Goal: Task Accomplishment & Management: Manage account settings

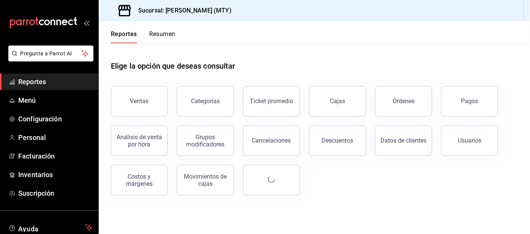
click at [162, 37] on button "Resumen" at bounding box center [162, 36] width 26 height 13
click at [162, 37] on html "Pregunta a Parrot AI Reportes Menú Configuración Personal Facturación Inventari…" at bounding box center [265, 117] width 530 height 234
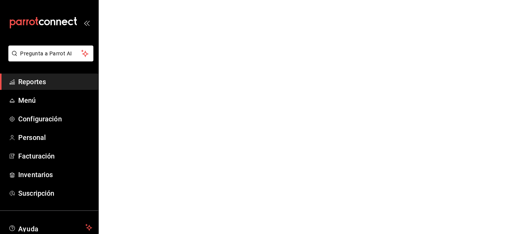
click at [163, 0] on html "Pregunta a Parrot AI Reportes Menú Configuración Personal Facturación Inventari…" at bounding box center [265, 0] width 530 height 0
click at [161, 0] on html "Pregunta a Parrot AI Reportes Menú Configuración Personal Facturación Inventari…" at bounding box center [265, 0] width 530 height 0
click at [163, 0] on html "Pregunta a Parrot AI Reportes Menú Configuración Personal Facturación Inventari…" at bounding box center [265, 0] width 530 height 0
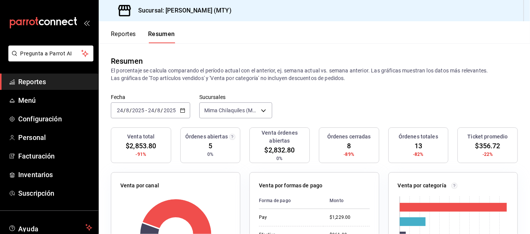
click at [58, 119] on span "Configuración" at bounding box center [55, 119] width 74 height 10
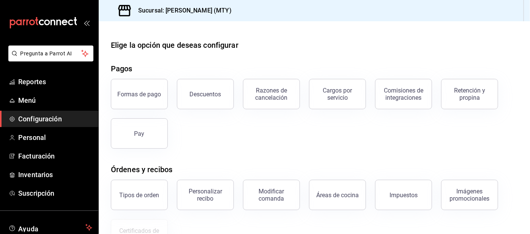
click at [464, 96] on div "Retención y propina" at bounding box center [469, 94] width 47 height 14
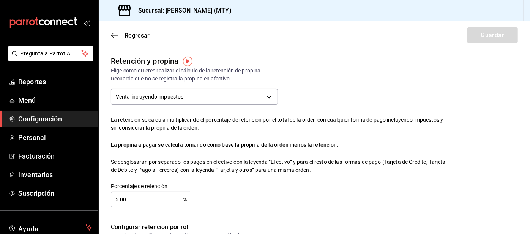
checkbox input "true"
click at [151, 199] on input "5.00" at bounding box center [147, 199] width 72 height 15
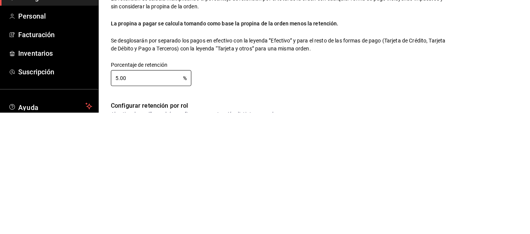
type input "5.00"
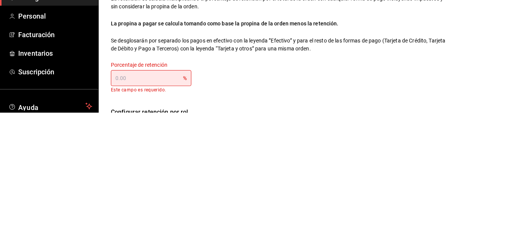
type input "0.00"
type input "4.00"
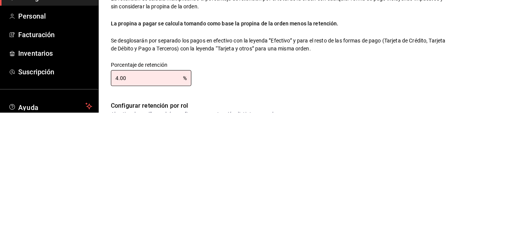
type input "4.00"
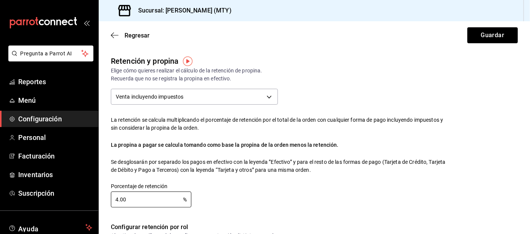
scroll to position [0, 0]
type input "4.00"
click at [486, 35] on button "Guardar" at bounding box center [492, 35] width 50 height 16
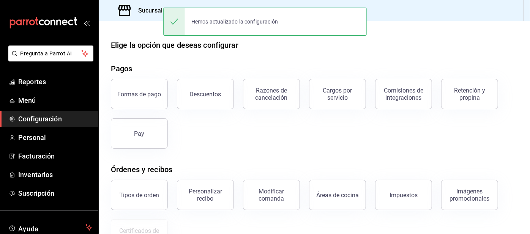
click at [458, 94] on div "Retención y propina" at bounding box center [469, 94] width 47 height 14
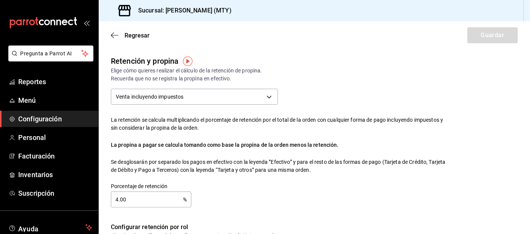
checkbox input "true"
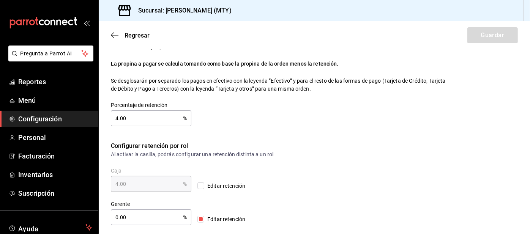
click at [55, 86] on span "Reportes" at bounding box center [55, 82] width 74 height 10
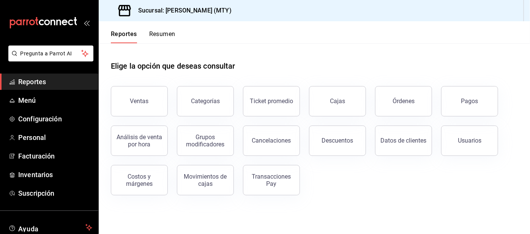
click at [166, 32] on button "Resumen" at bounding box center [162, 36] width 26 height 13
